Goal: Navigation & Orientation: Understand site structure

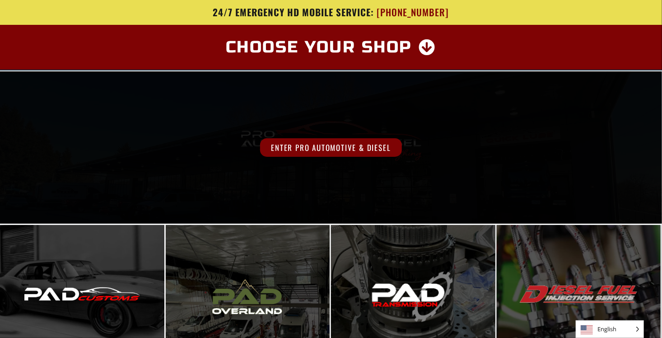
click at [340, 148] on span "Enter Pro Automotive & Diesel" at bounding box center [330, 147] width 141 height 19
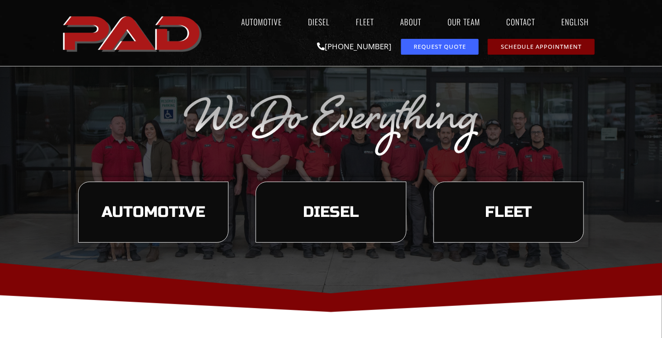
scroll to position [45, 0]
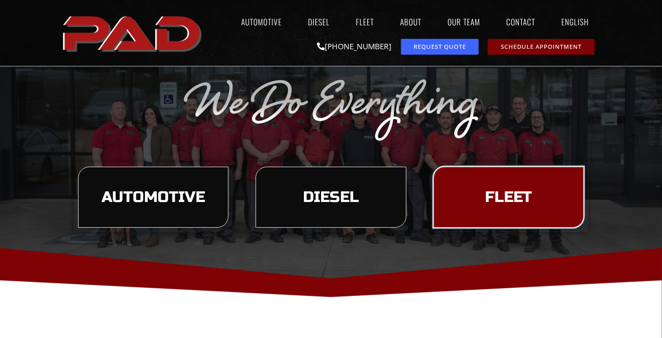
click at [510, 195] on span "Fleet" at bounding box center [508, 197] width 47 height 15
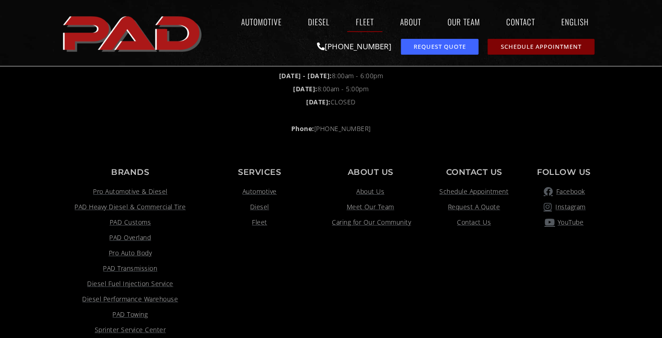
scroll to position [1490, 0]
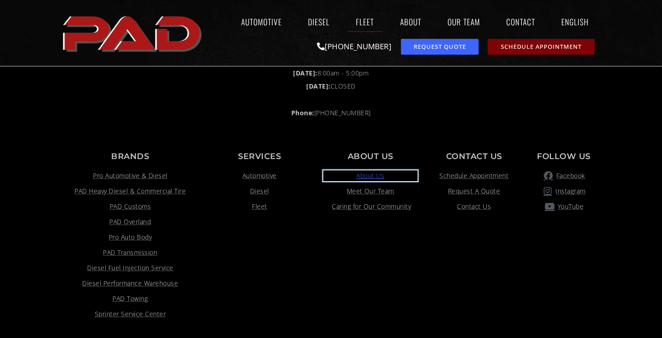
click at [364, 173] on span "About Us" at bounding box center [370, 175] width 28 height 11
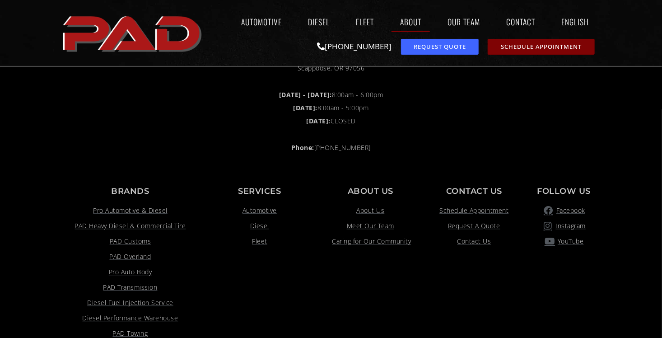
scroll to position [1083, 0]
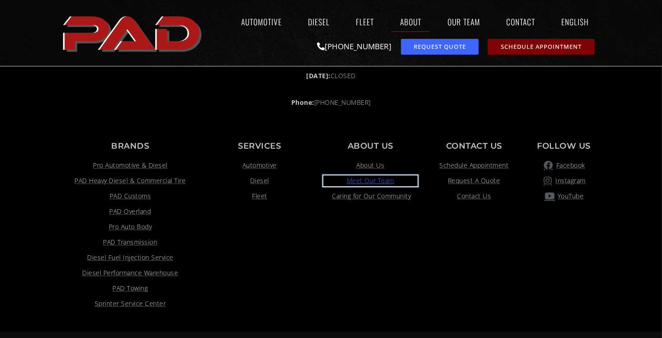
click at [364, 181] on span "Meet Our Team" at bounding box center [371, 180] width 48 height 11
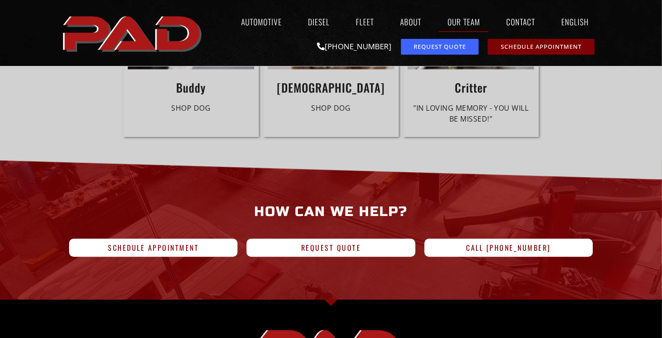
scroll to position [2799, 0]
